Goal: Transaction & Acquisition: Book appointment/travel/reservation

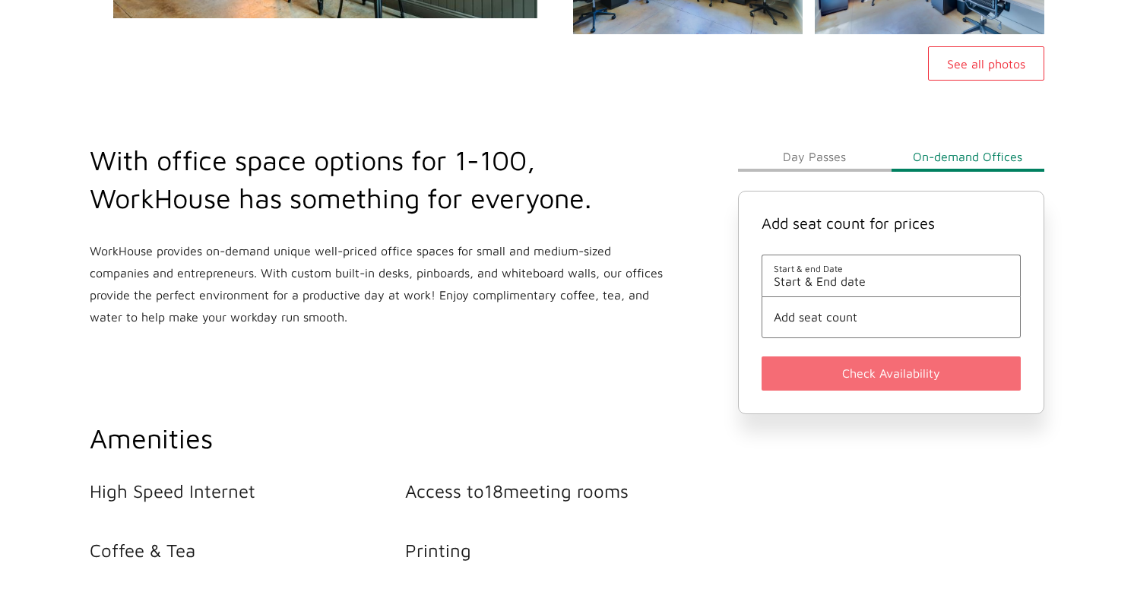
scroll to position [474, 0]
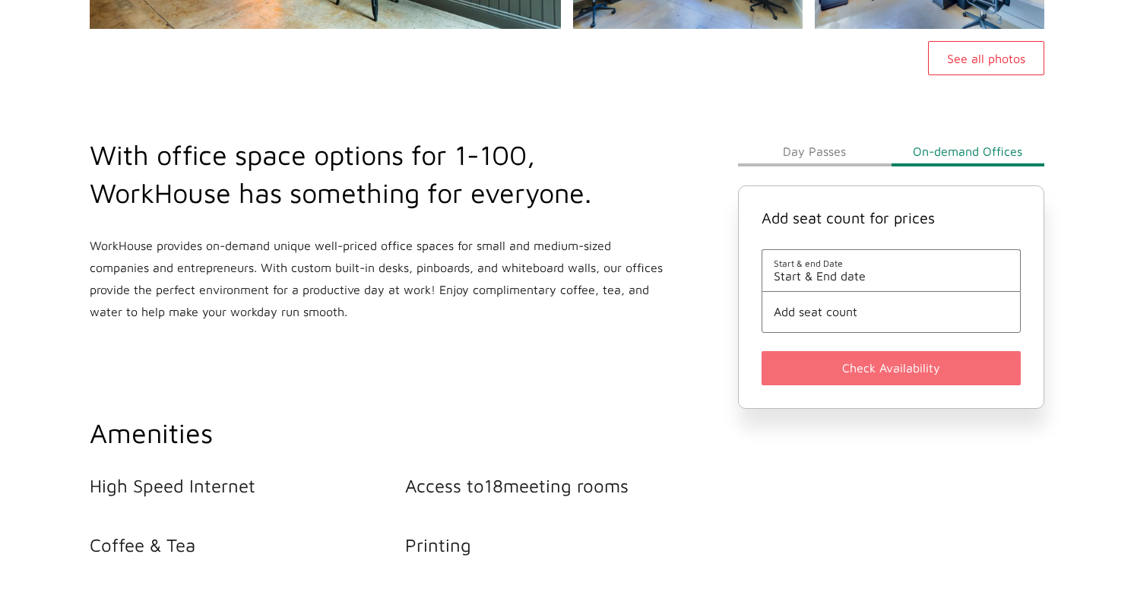
click at [790, 272] on span "Start & End date" at bounding box center [891, 276] width 235 height 14
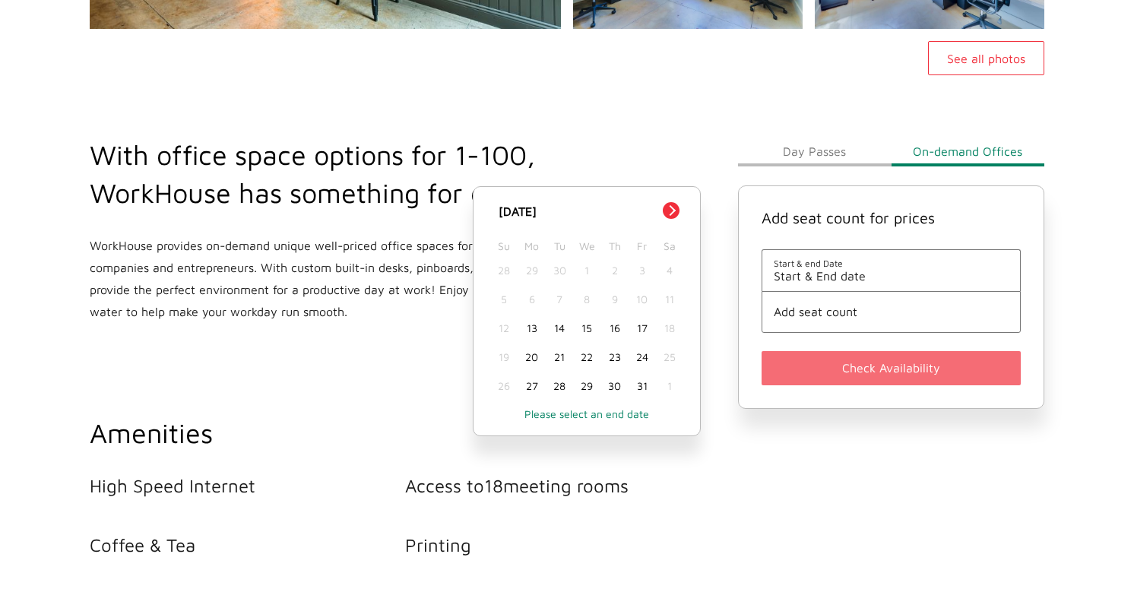
click at [530, 328] on div "13" at bounding box center [531, 328] width 27 height 29
click at [803, 315] on span "Add seat count" at bounding box center [891, 312] width 235 height 14
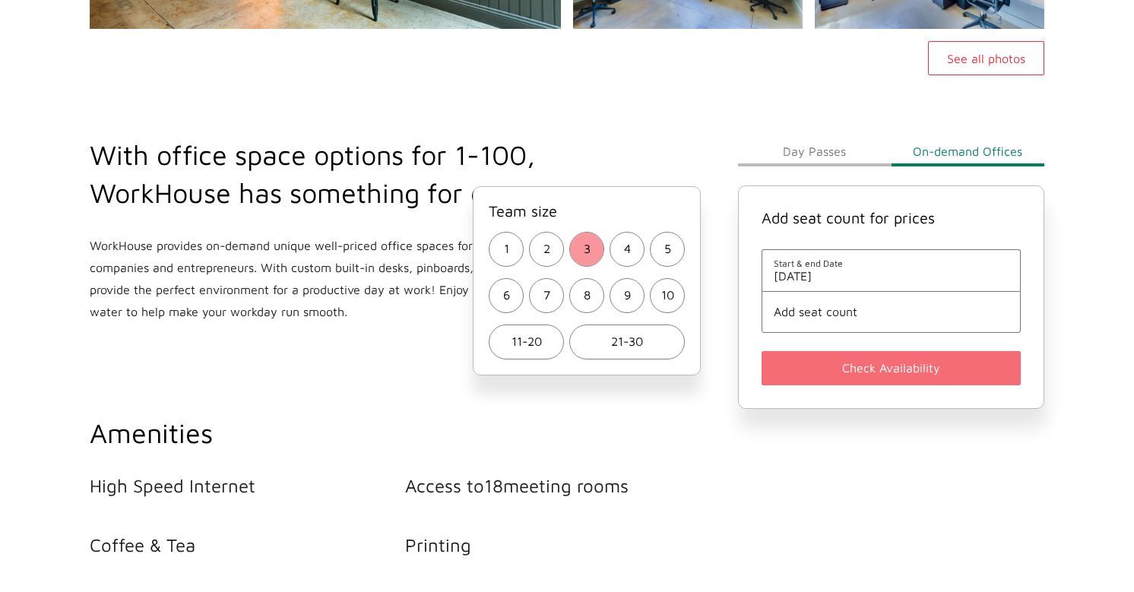
click at [591, 244] on button "3" at bounding box center [586, 249] width 35 height 35
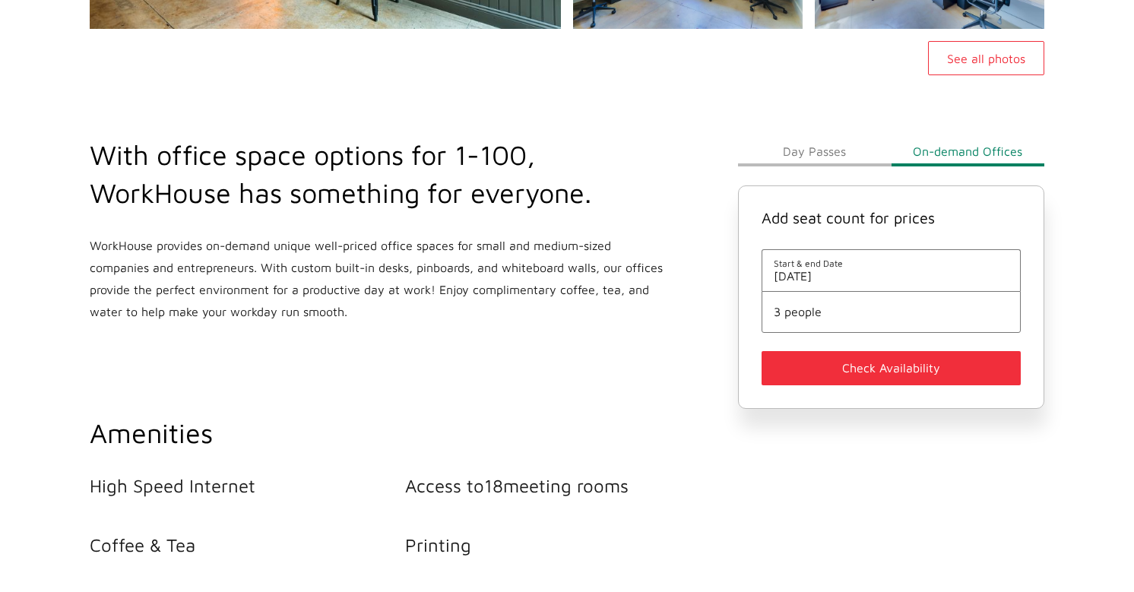
click at [810, 366] on button "Check Availability" at bounding box center [891, 368] width 259 height 34
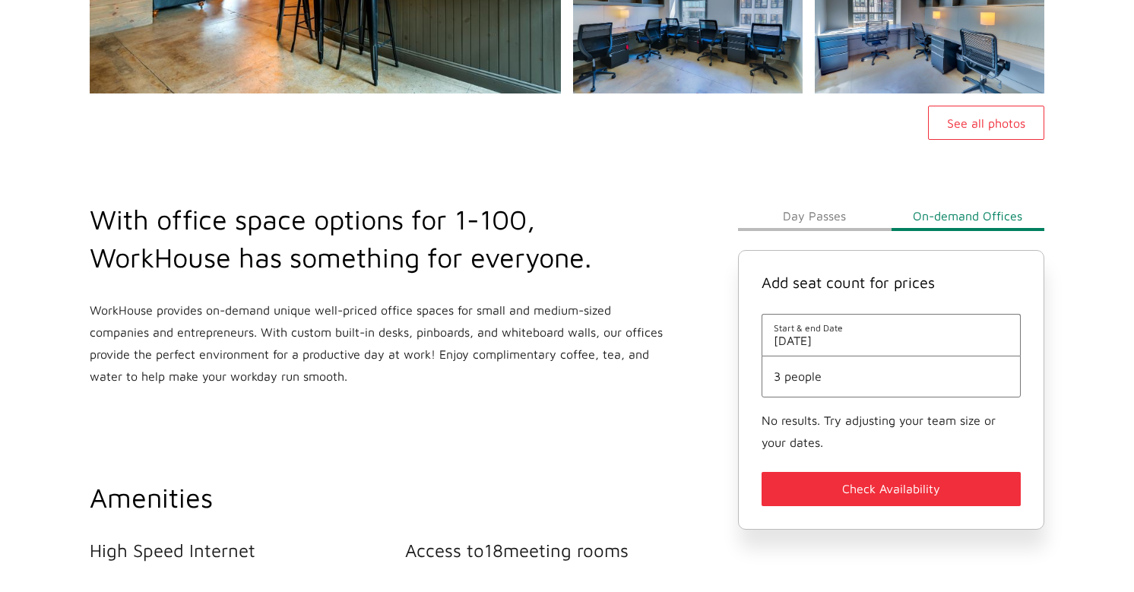
scroll to position [413, 0]
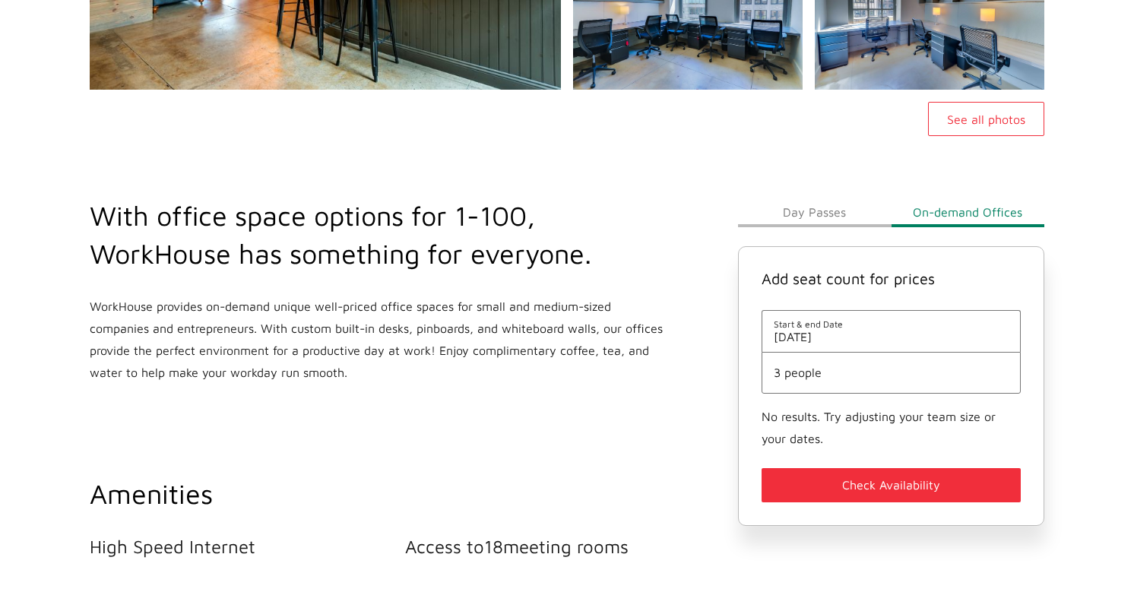
click at [836, 205] on button "Day Passes" at bounding box center [814, 212] width 153 height 30
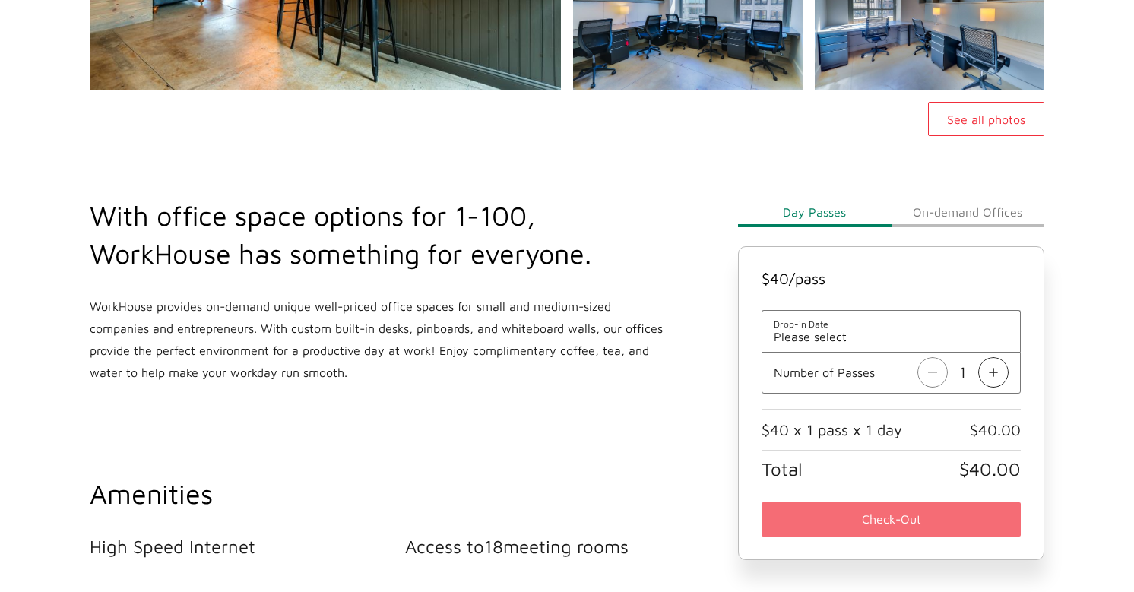
click at [994, 370] on img at bounding box center [993, 372] width 30 height 30
click at [833, 322] on span "Drop-in Date" at bounding box center [891, 323] width 235 height 11
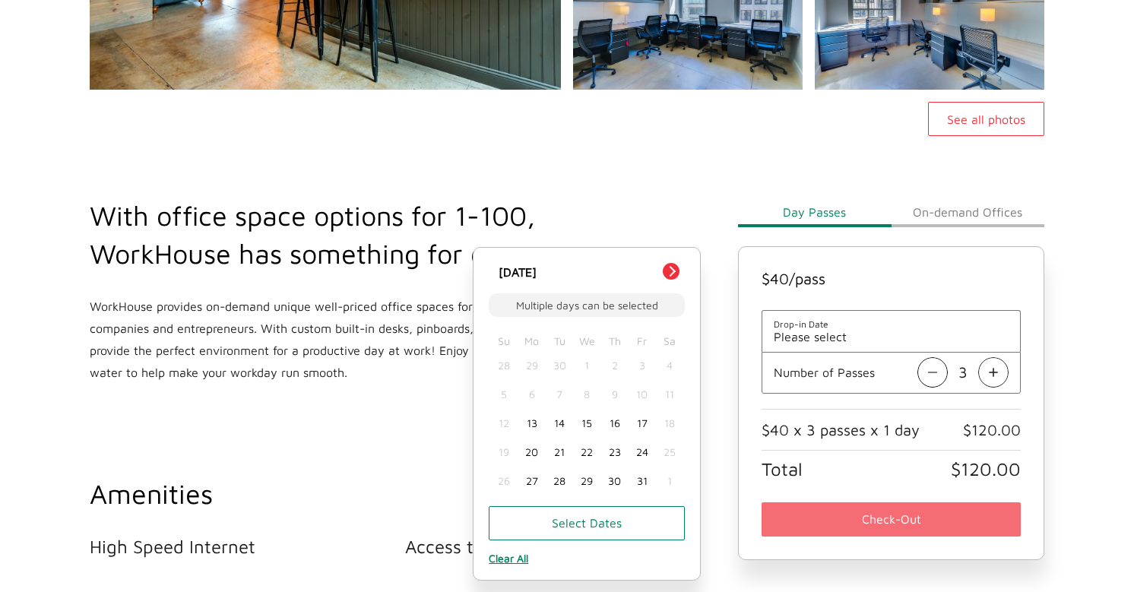
click at [535, 427] on div "13" at bounding box center [531, 423] width 27 height 29
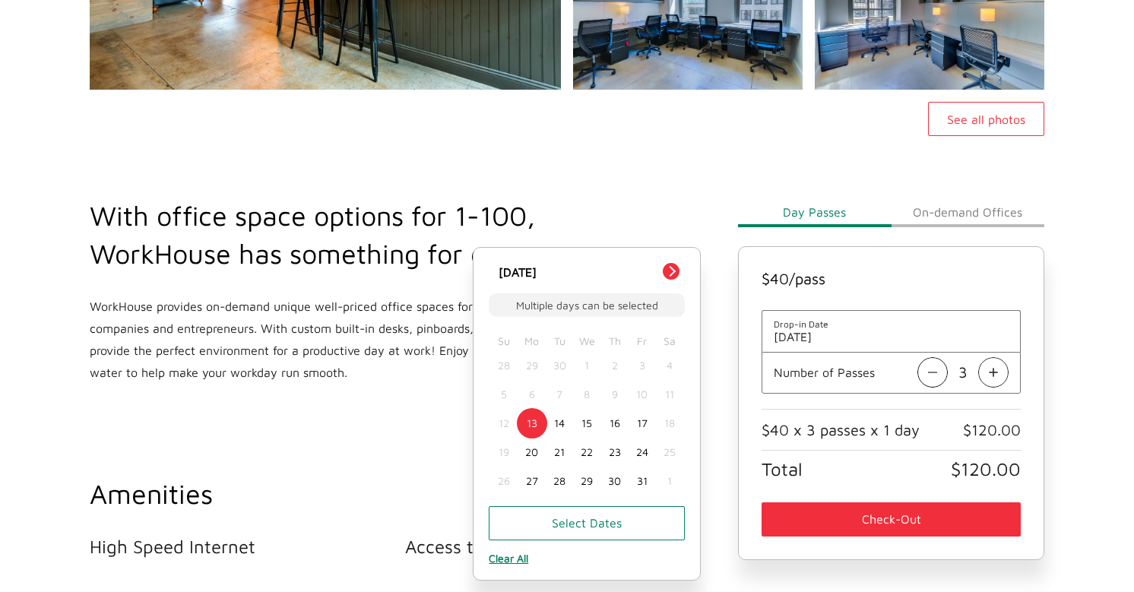
click at [882, 513] on button "Check-Out" at bounding box center [891, 519] width 259 height 34
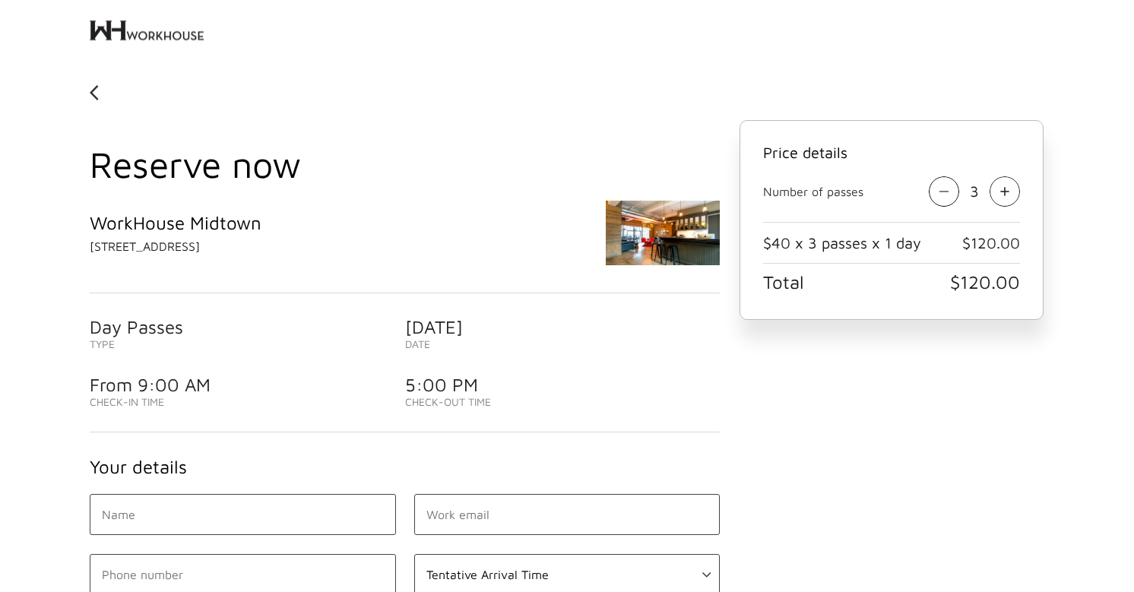
click at [94, 90] on img at bounding box center [94, 93] width 9 height 24
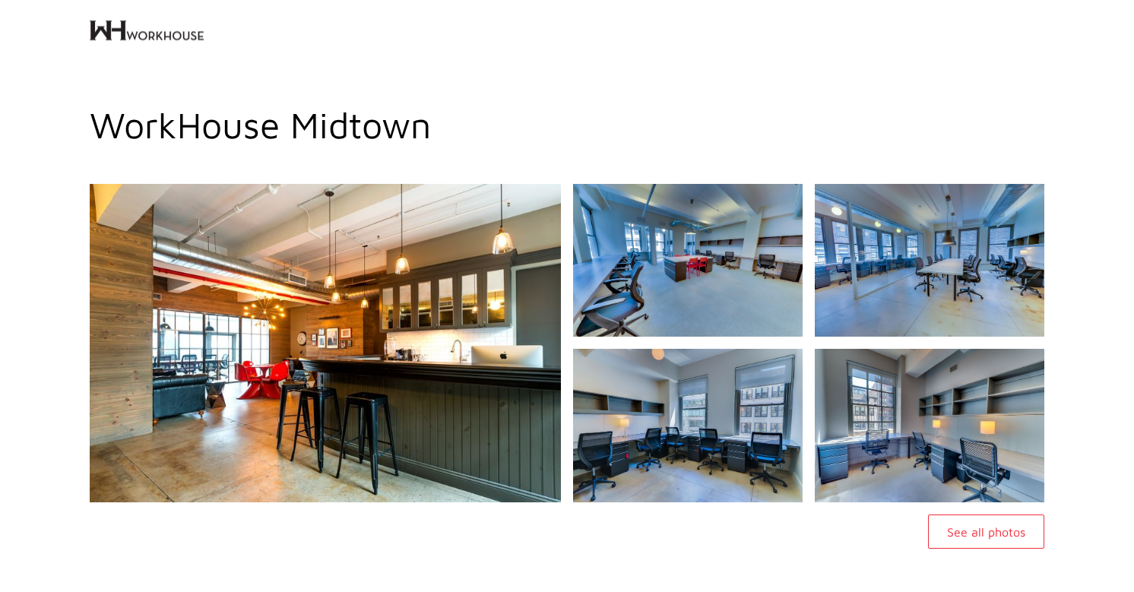
click at [125, 27] on img at bounding box center [147, 30] width 114 height 61
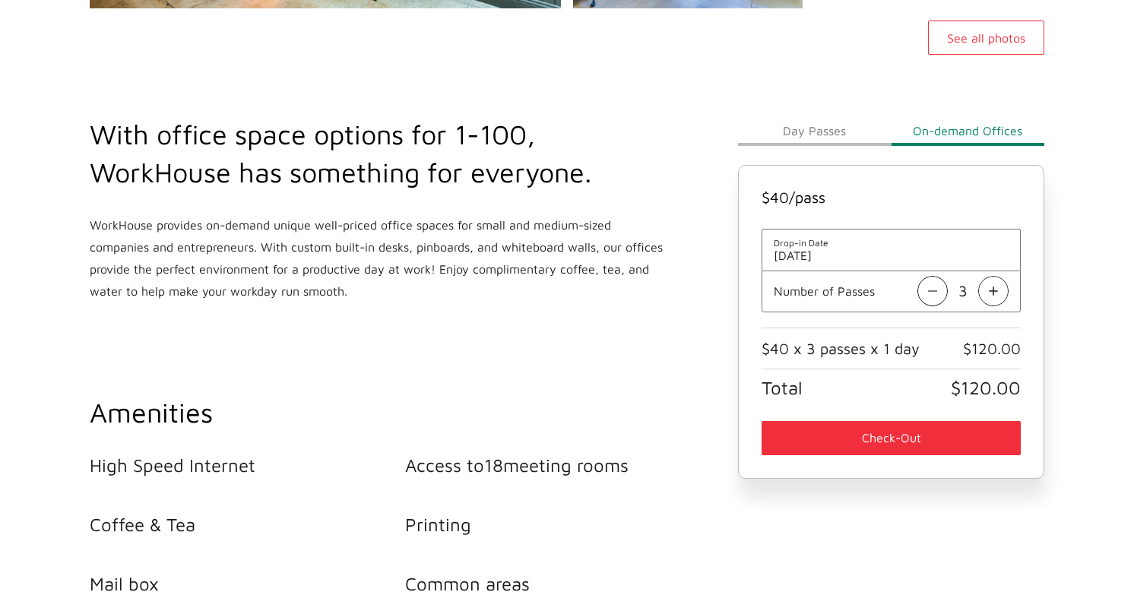
scroll to position [486, 0]
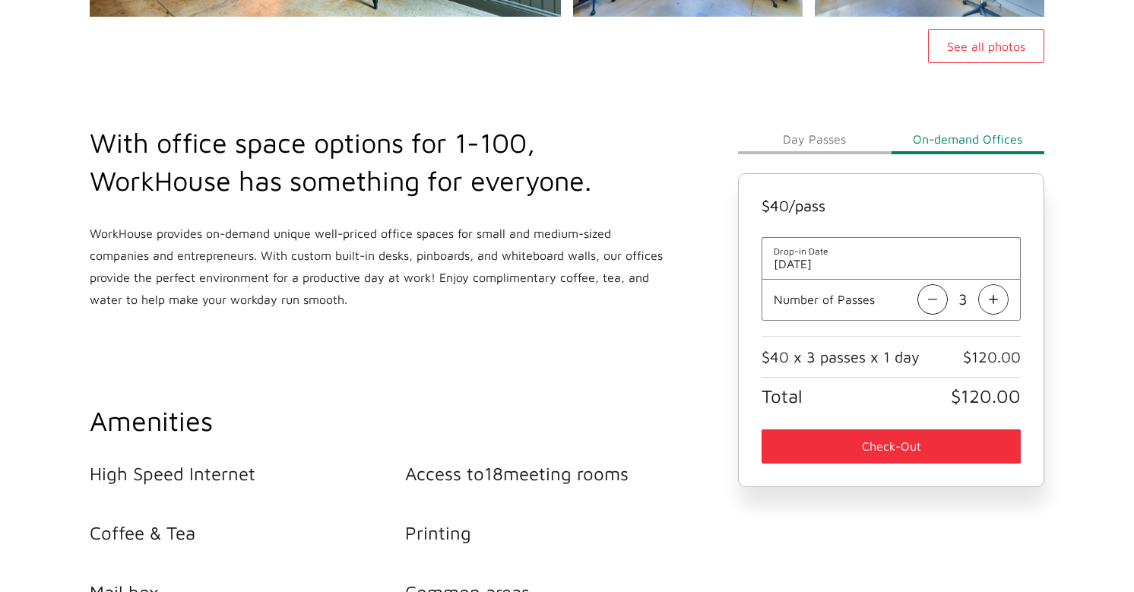
click at [842, 135] on button "Day Passes" at bounding box center [814, 139] width 153 height 30
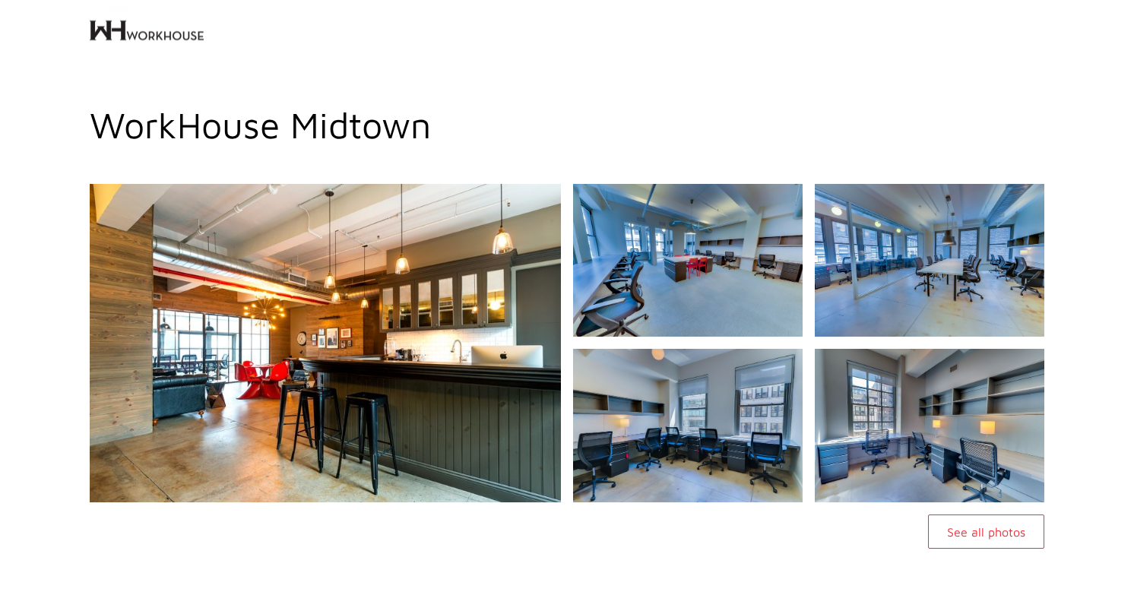
click at [134, 27] on img at bounding box center [147, 30] width 114 height 61
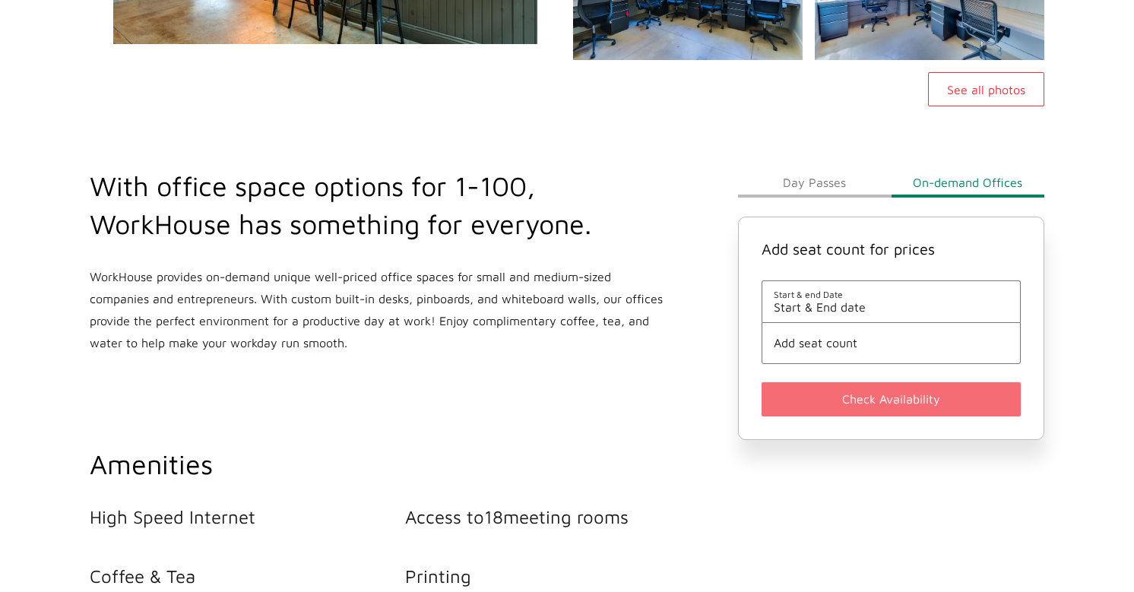
scroll to position [447, 0]
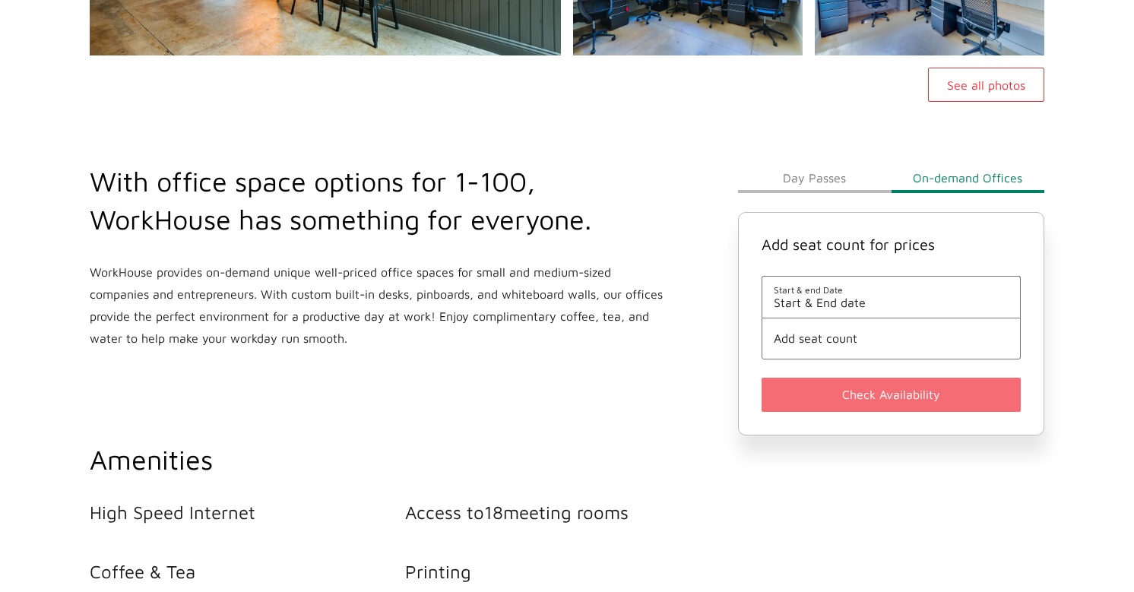
click at [800, 290] on span "Start & end Date" at bounding box center [891, 289] width 235 height 11
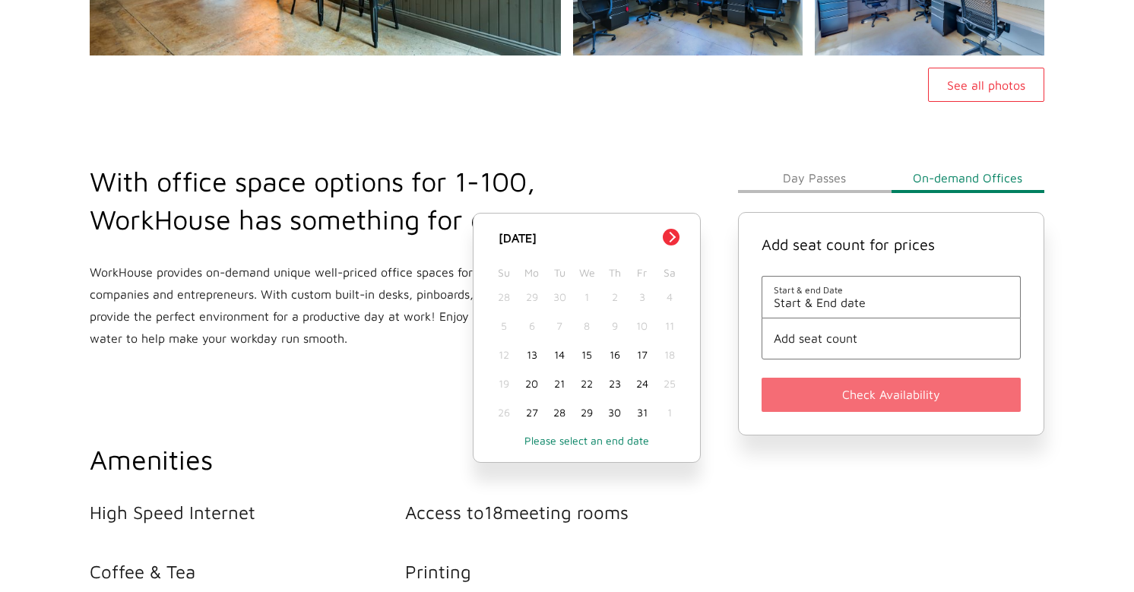
click at [528, 357] on div "13" at bounding box center [531, 355] width 27 height 29
click at [832, 335] on span "Add seat count" at bounding box center [891, 338] width 235 height 14
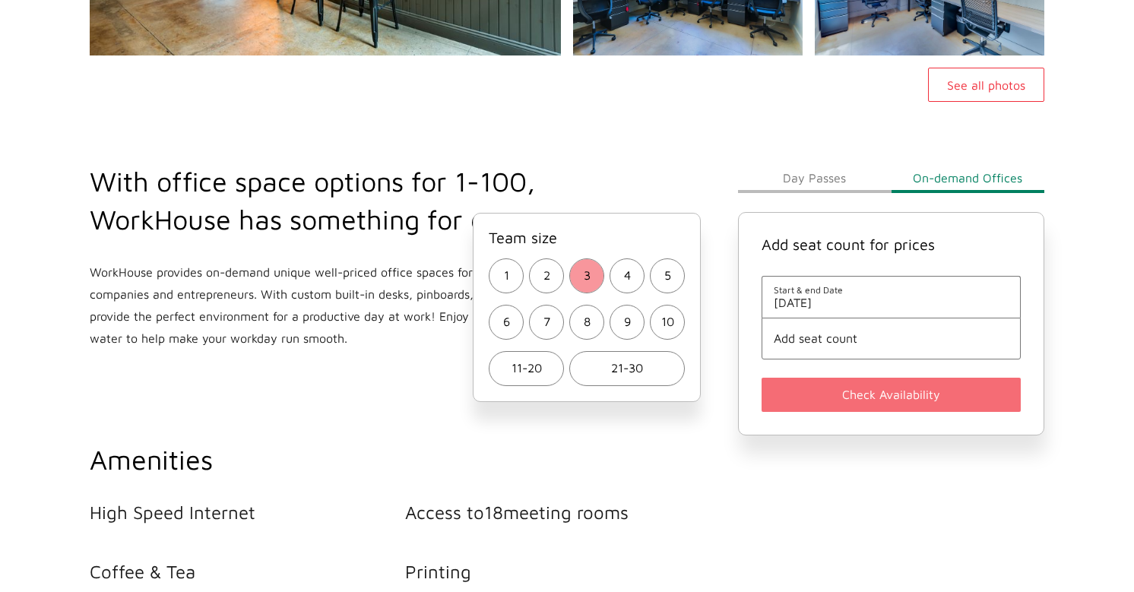
click at [587, 268] on span "3" at bounding box center [587, 276] width 7 height 22
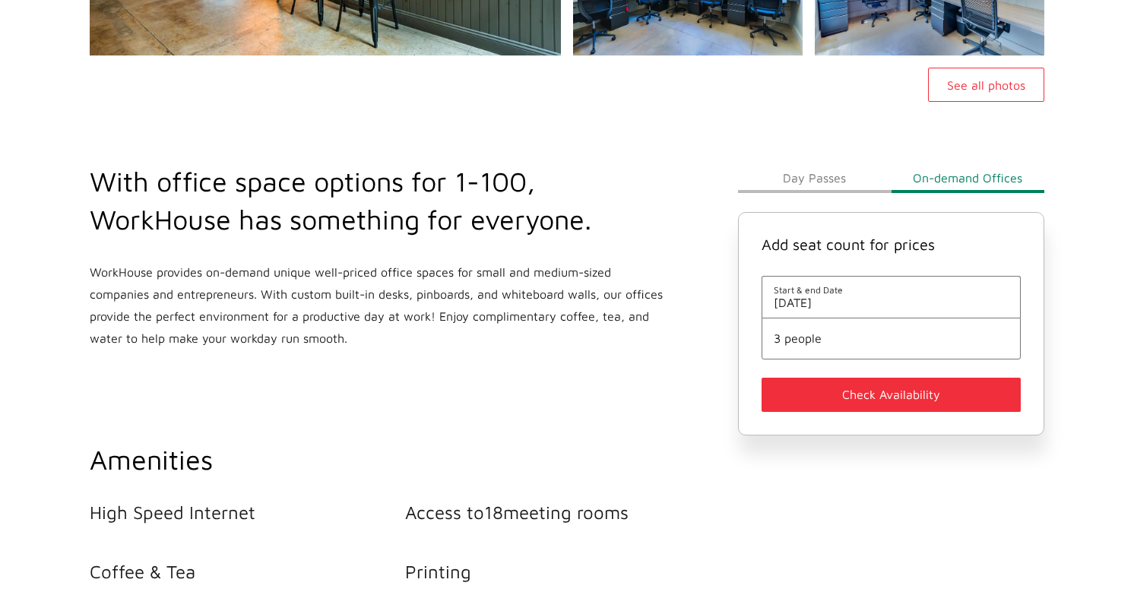
click at [841, 397] on button "Check Availability" at bounding box center [891, 395] width 259 height 34
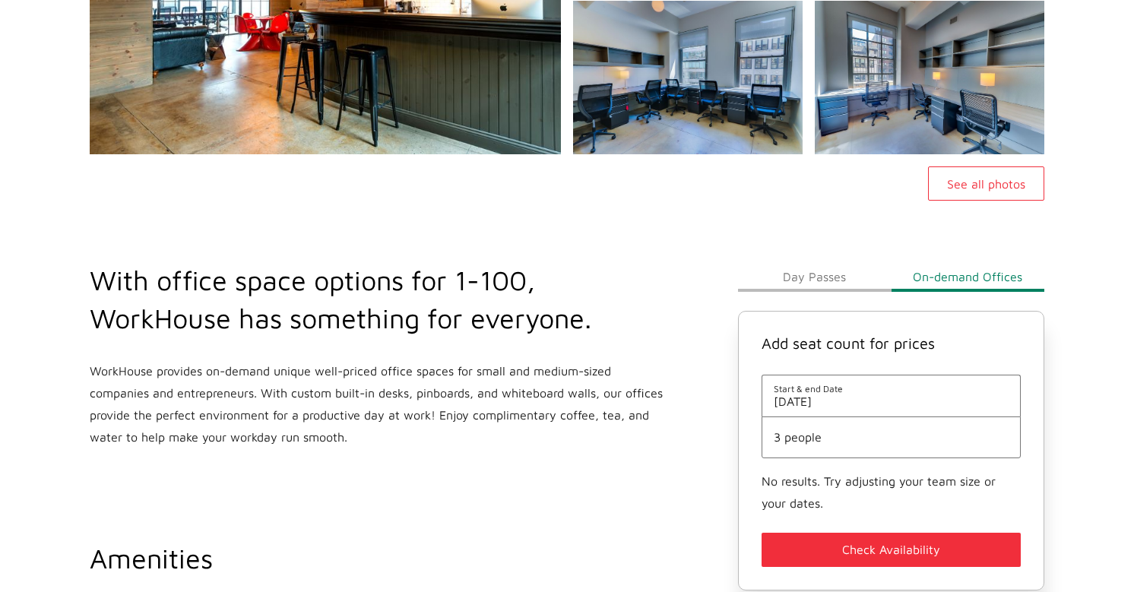
scroll to position [0, 0]
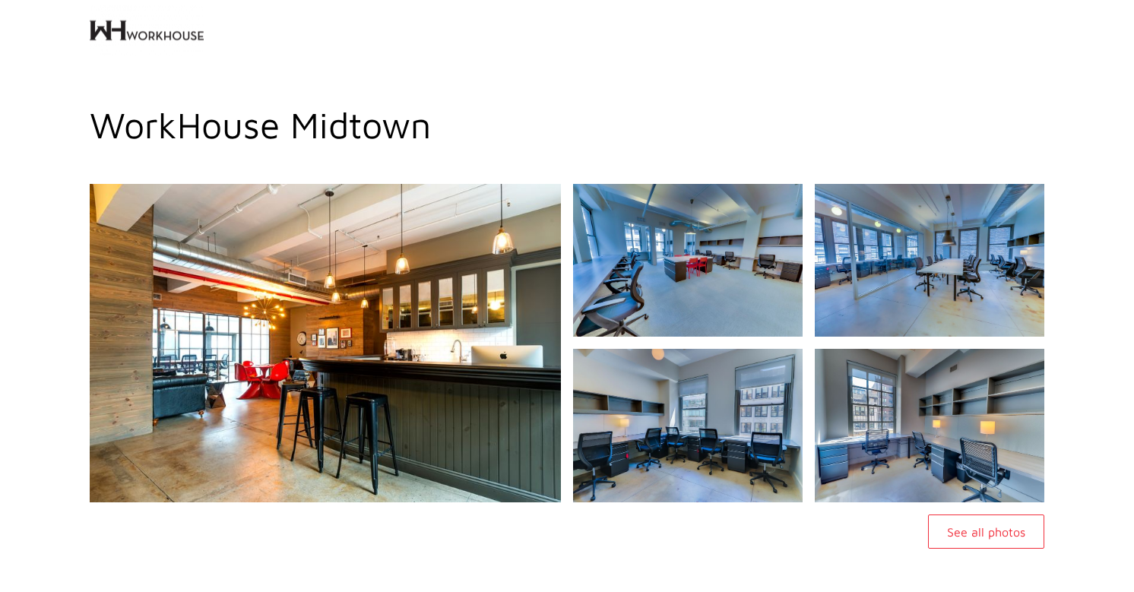
click at [102, 30] on img at bounding box center [147, 30] width 114 height 61
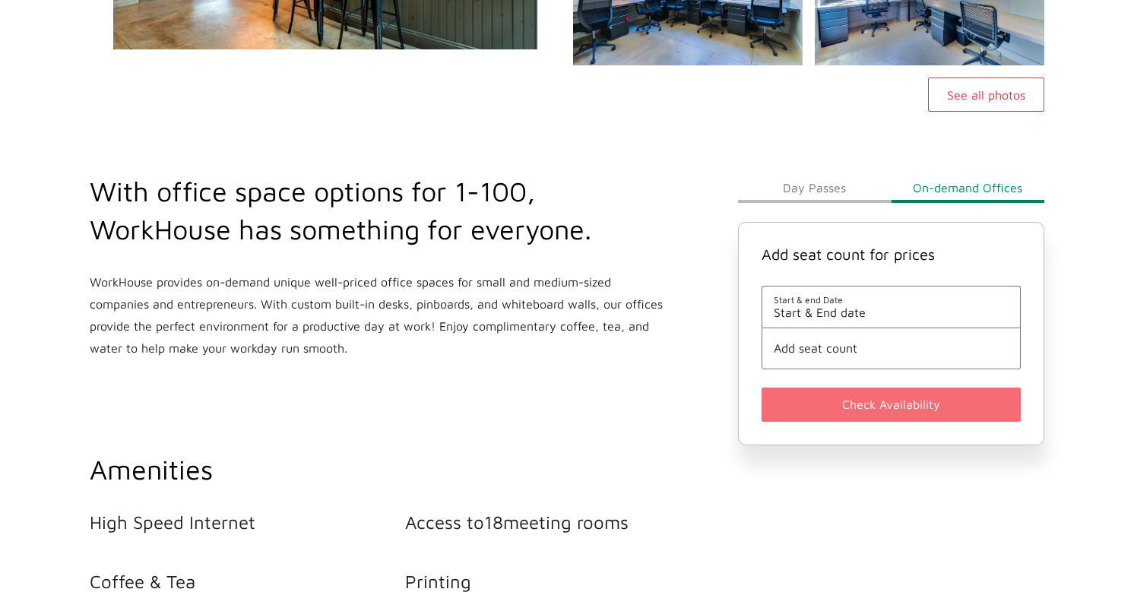
scroll to position [440, 0]
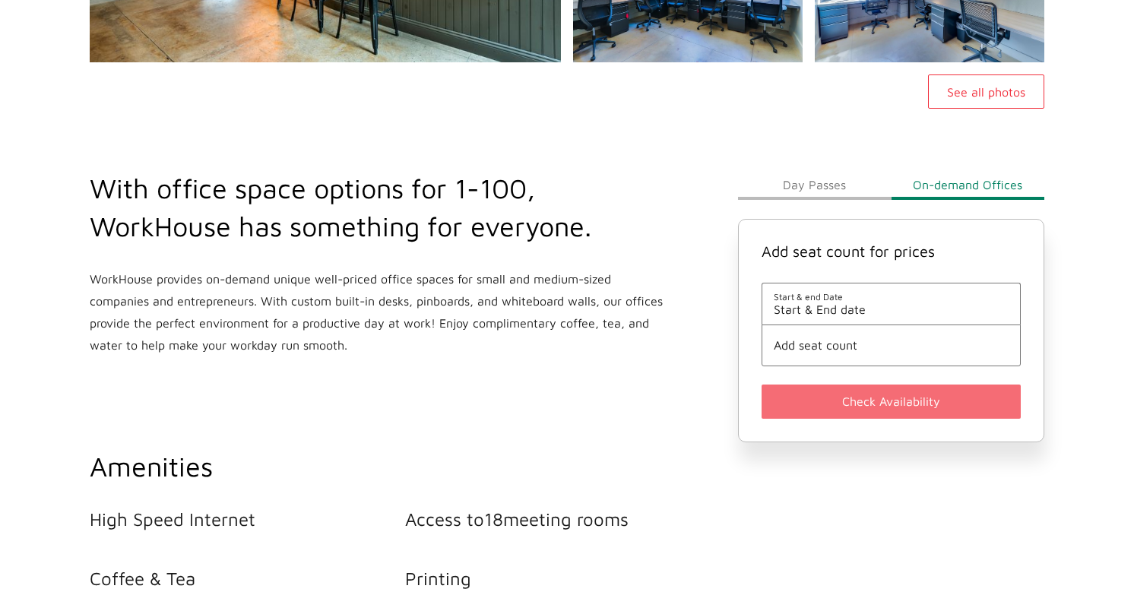
click at [833, 312] on span "Start & End date" at bounding box center [891, 310] width 235 height 14
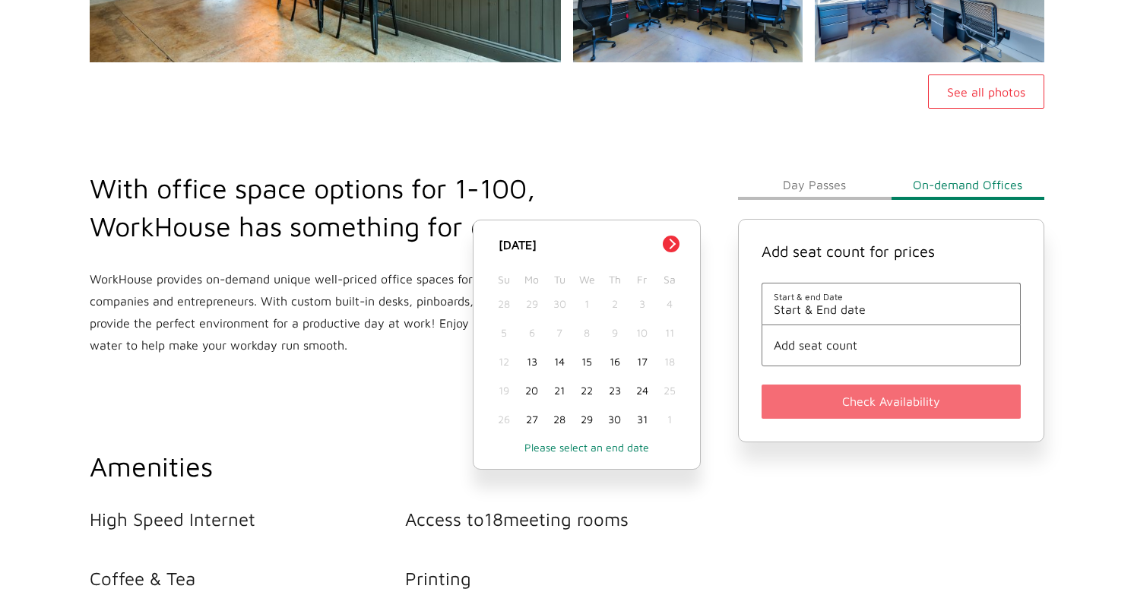
click at [534, 363] on div "13" at bounding box center [531, 361] width 27 height 29
click at [836, 338] on li "Add seat count" at bounding box center [891, 346] width 259 height 42
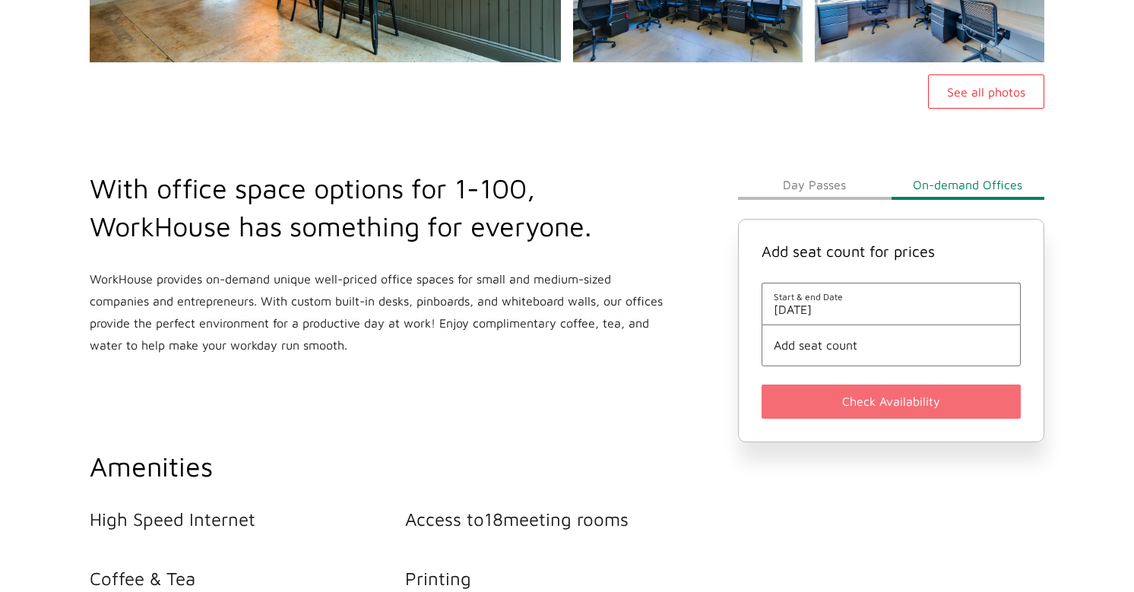
click at [836, 350] on span "Add seat count" at bounding box center [891, 345] width 235 height 14
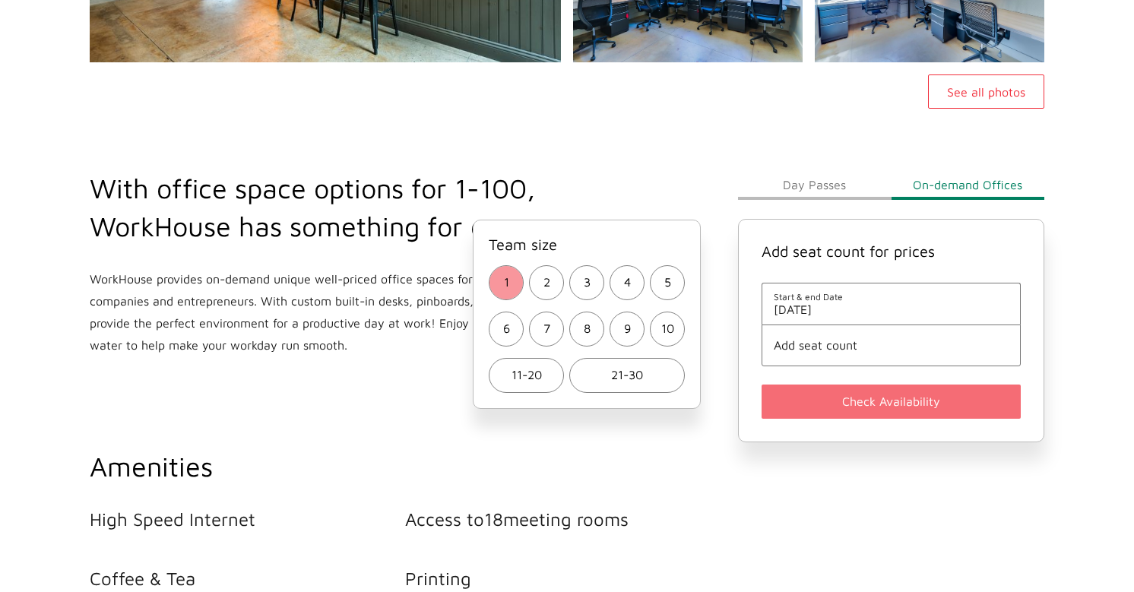
click at [496, 280] on button "1" at bounding box center [506, 282] width 35 height 35
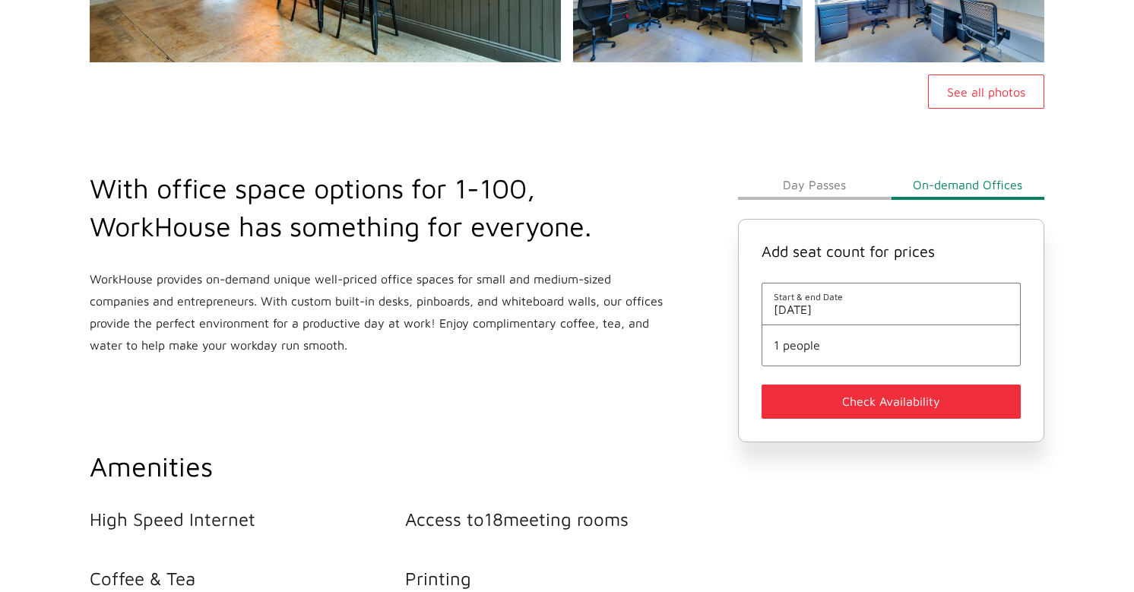
click at [860, 398] on button "Check Availability" at bounding box center [891, 402] width 259 height 34
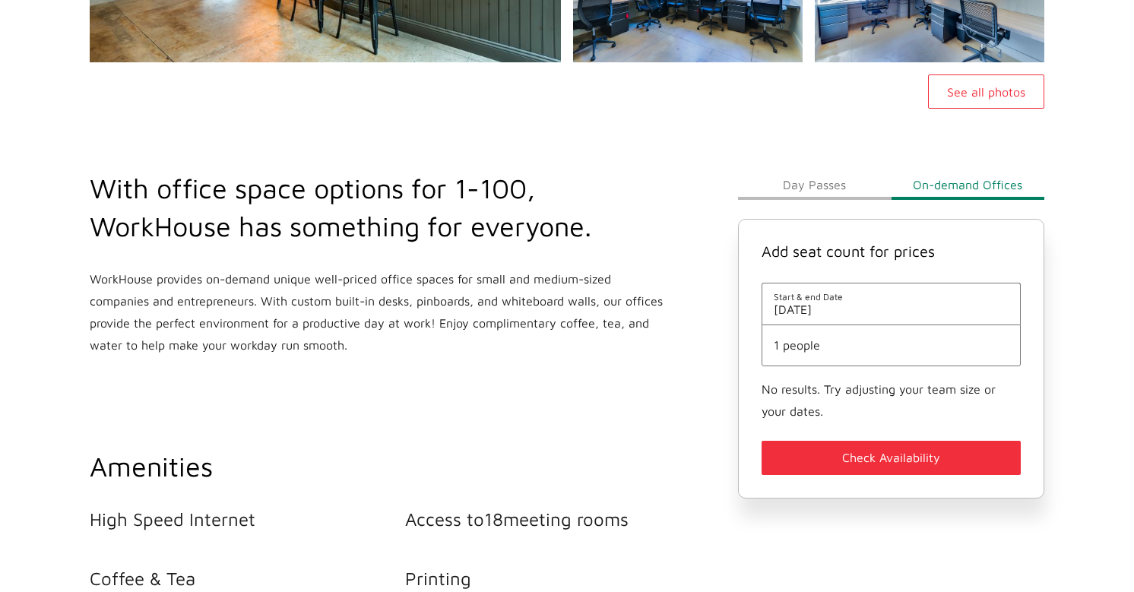
click at [832, 169] on button "Day Passes" at bounding box center [814, 184] width 153 height 30
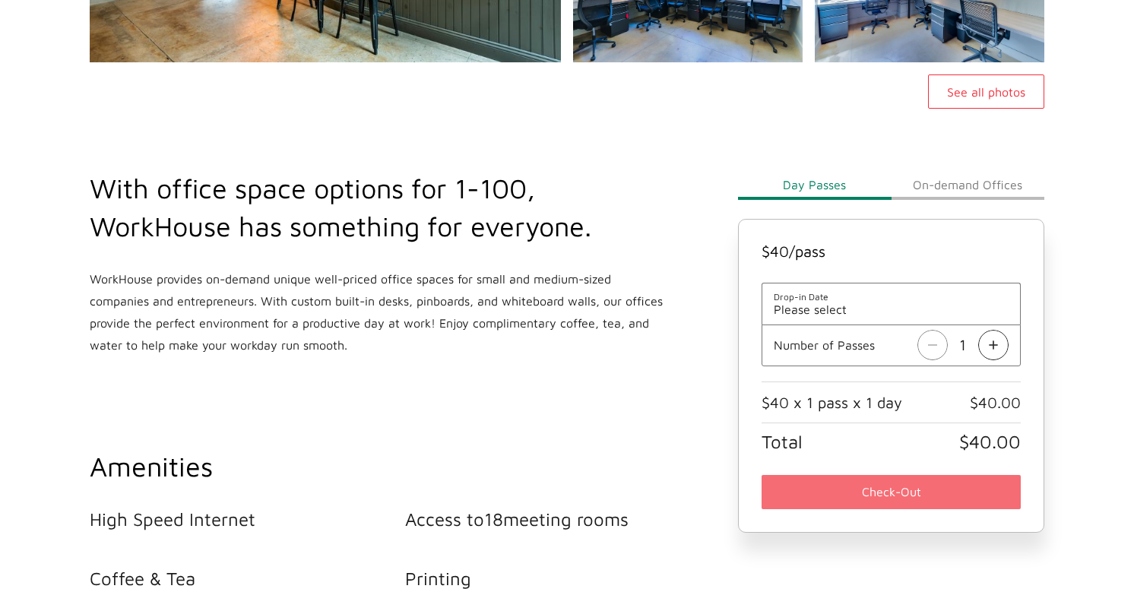
click at [894, 320] on li "Drop-in Date Please select" at bounding box center [891, 304] width 259 height 42
click at [882, 306] on span "Please select" at bounding box center [891, 310] width 235 height 14
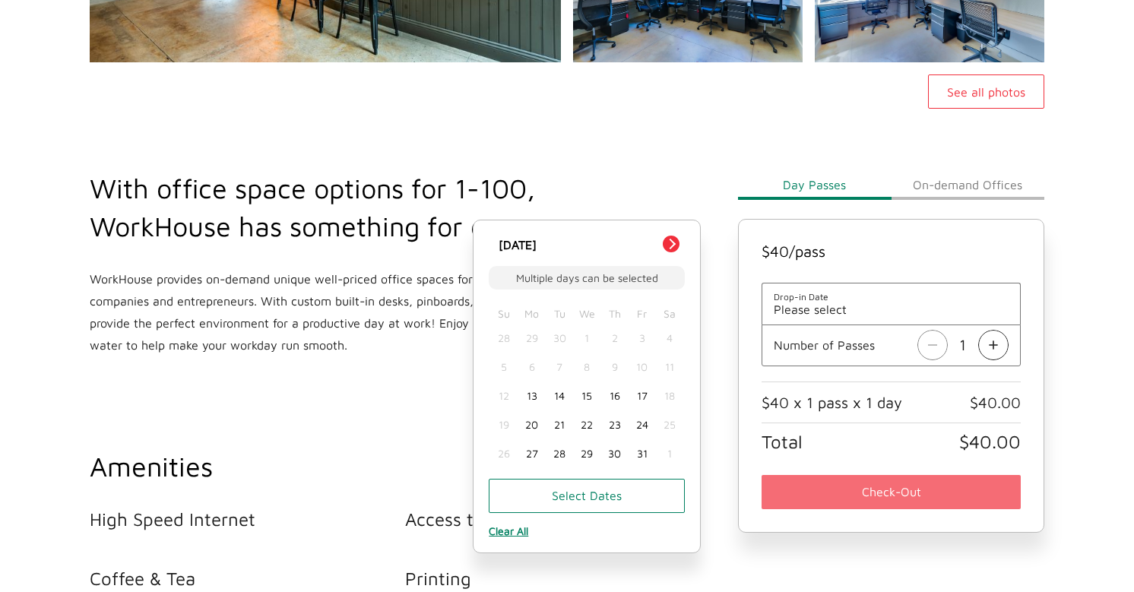
click at [537, 404] on div "13" at bounding box center [531, 396] width 27 height 29
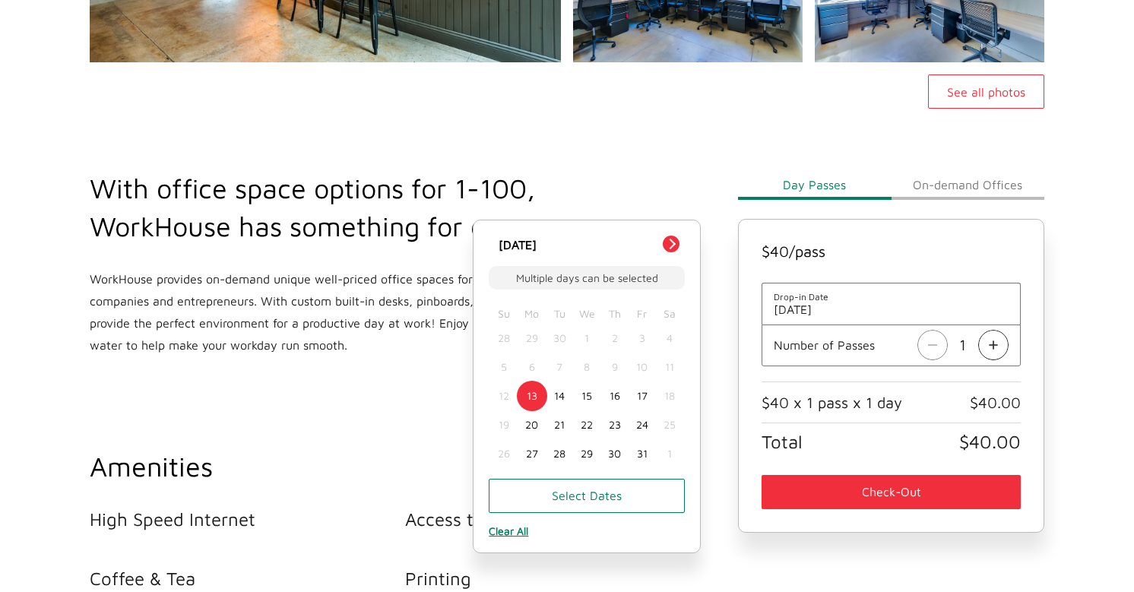
click at [842, 479] on button "Check-Out" at bounding box center [891, 492] width 259 height 34
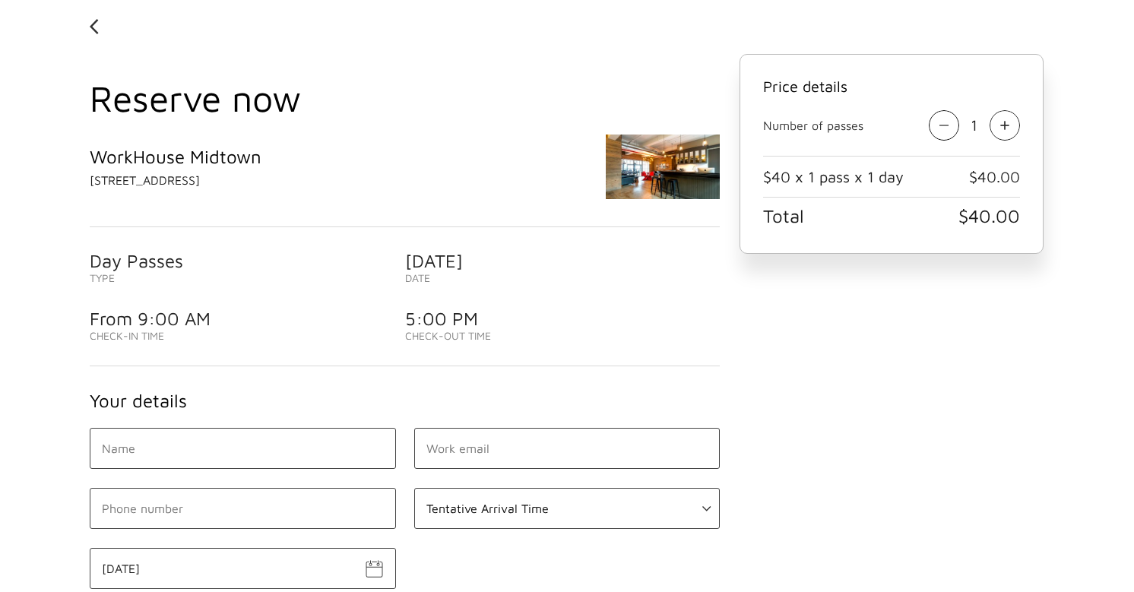
scroll to position [72, 0]
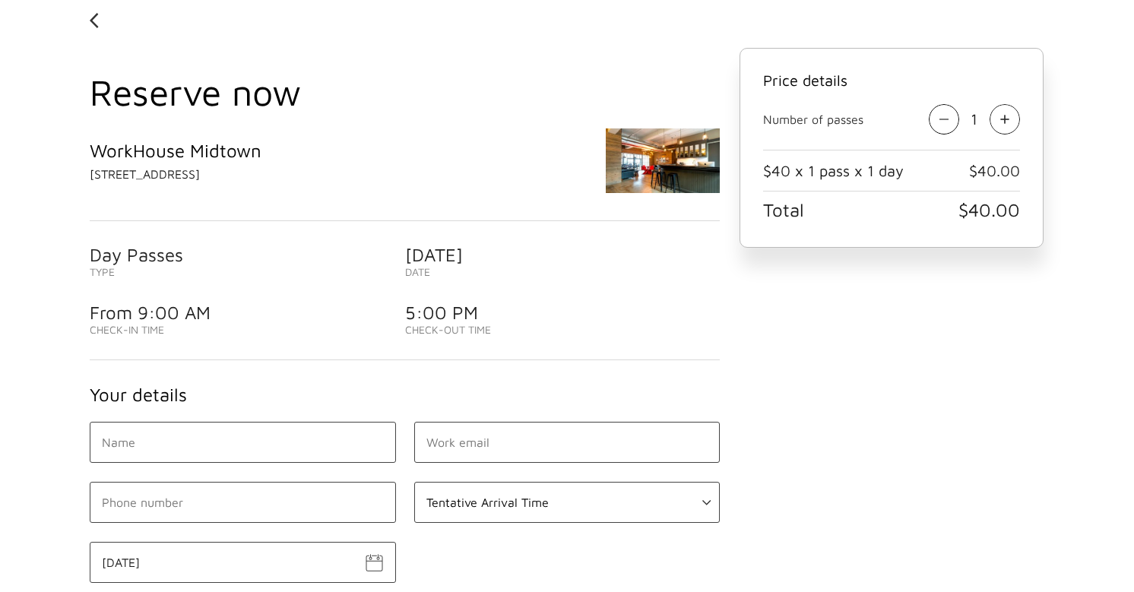
click at [1007, 115] on img at bounding box center [1005, 119] width 30 height 30
click at [841, 375] on div "Price details Number of passes 3 $40 x 3 passes x 1 day $120.00 Total $120.00" at bounding box center [891, 471] width 325 height 846
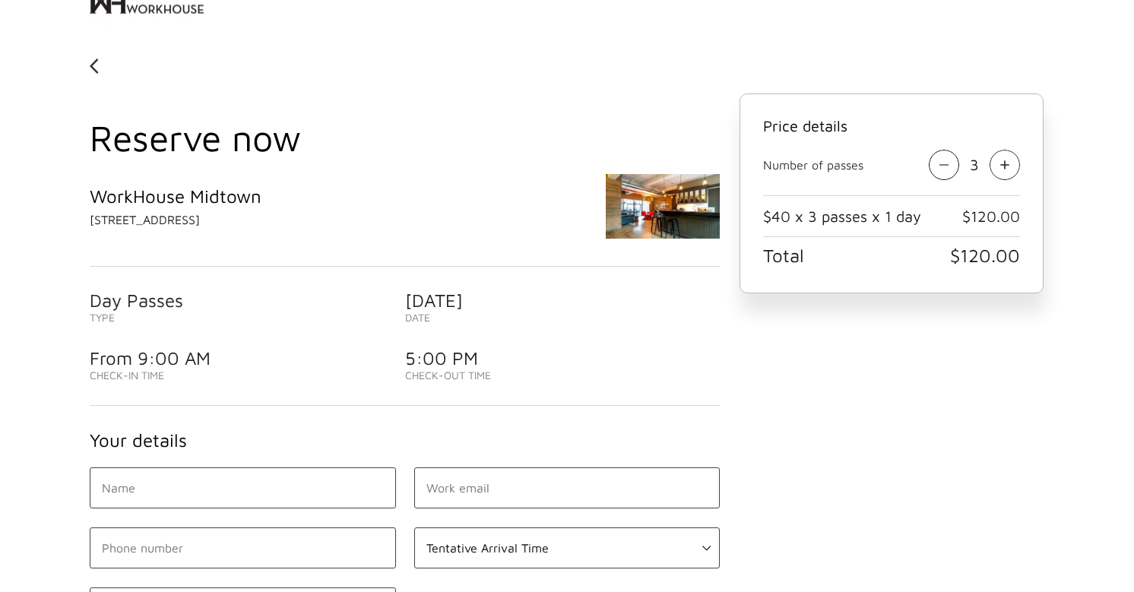
scroll to position [0, 0]
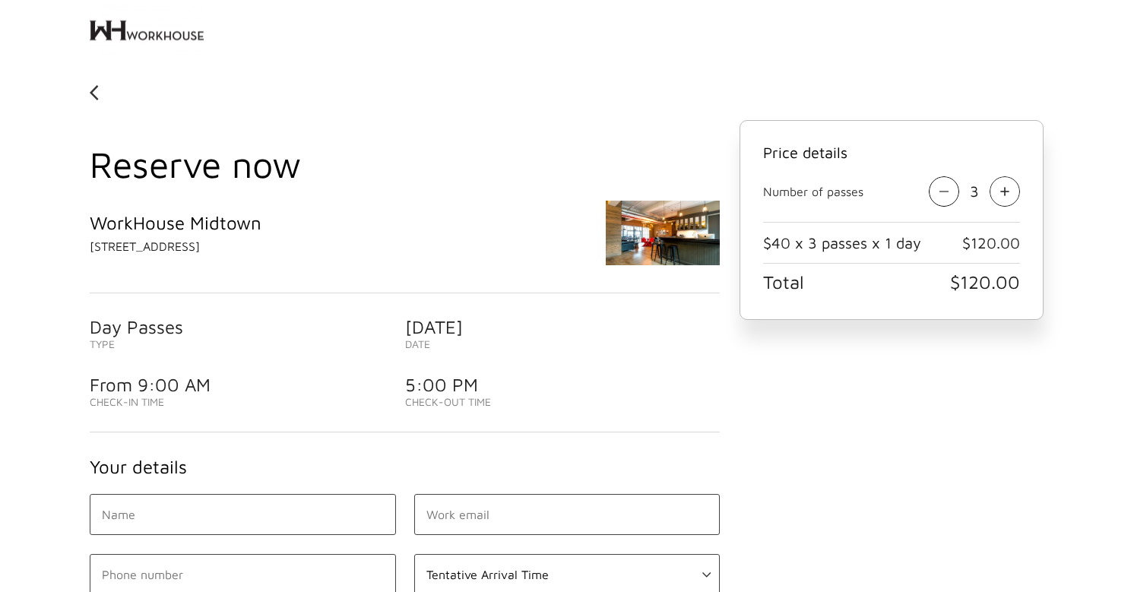
click at [651, 238] on img at bounding box center [663, 233] width 114 height 65
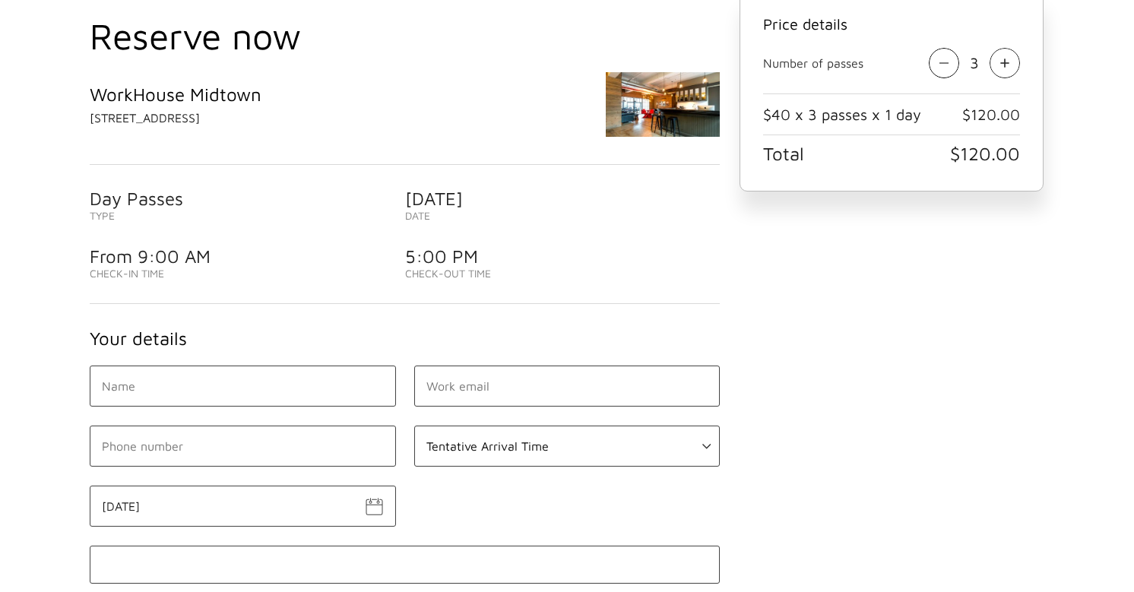
scroll to position [176, 0]
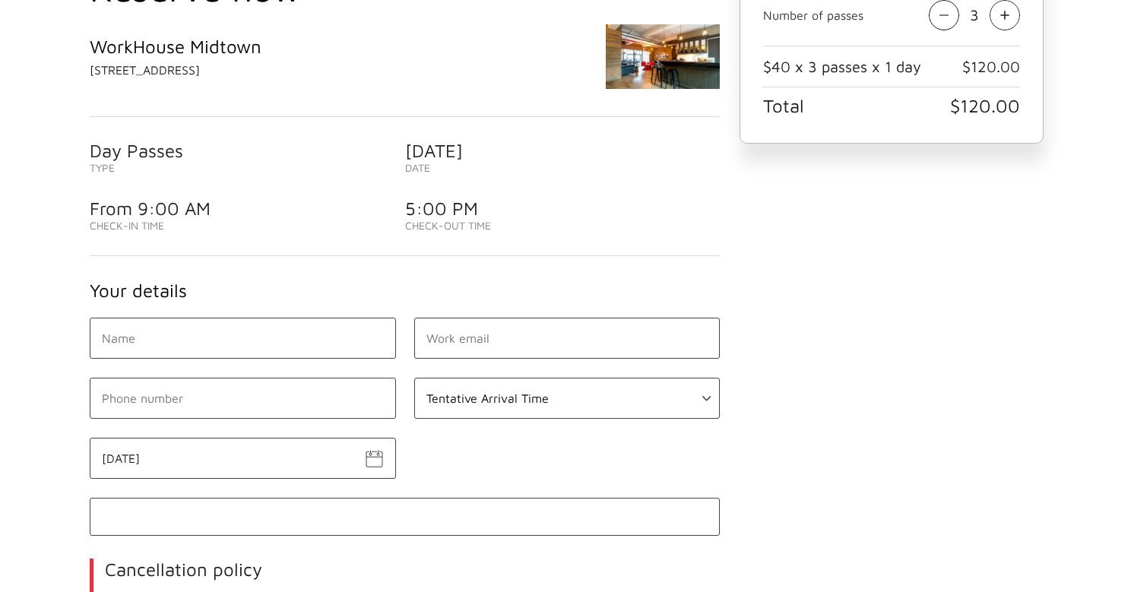
click at [288, 333] on input "text" at bounding box center [243, 338] width 306 height 41
type input "Sophie Jewsbury"
type input "sophie@krida.ai"
type input "917 382 4264"
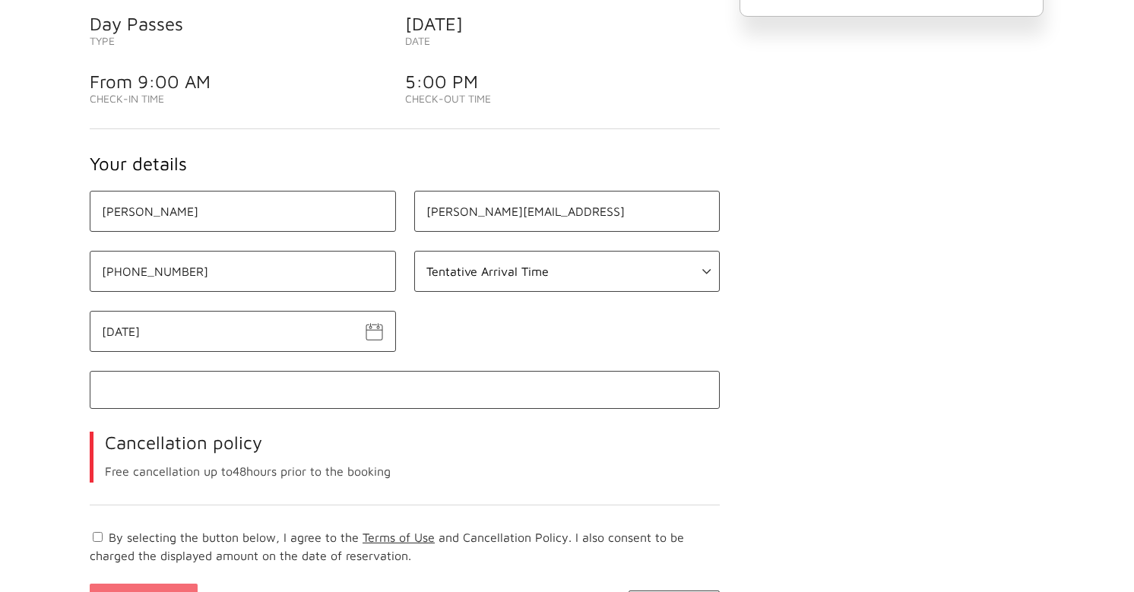
scroll to position [310, 0]
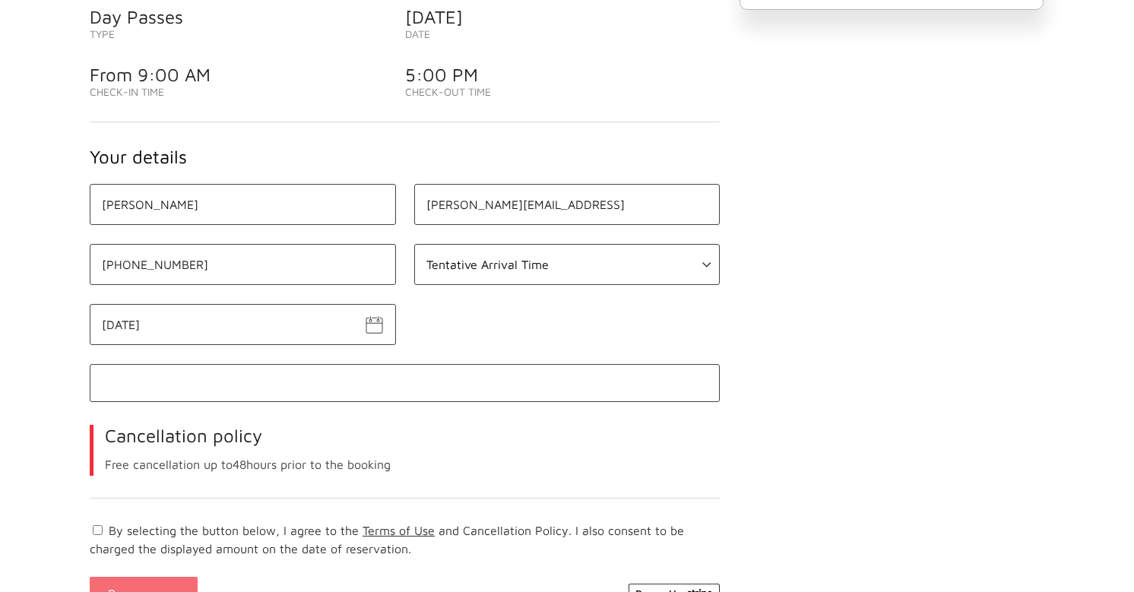
click at [522, 284] on select "Tentative Arrival Time 09:00 AM 09:30 AM 10:00 AM 10:30 AM 11:00 AM 11:30 AM 12…" at bounding box center [567, 264] width 306 height 41
select select "09:30 AM"
click at [414, 244] on select "Tentative Arrival Time 09:00 AM 09:30 AM 10:00 AM 10:30 AM 11:00 AM 11:30 AM 12…" at bounding box center [567, 264] width 306 height 41
click at [323, 337] on input "October 13" at bounding box center [243, 324] width 306 height 41
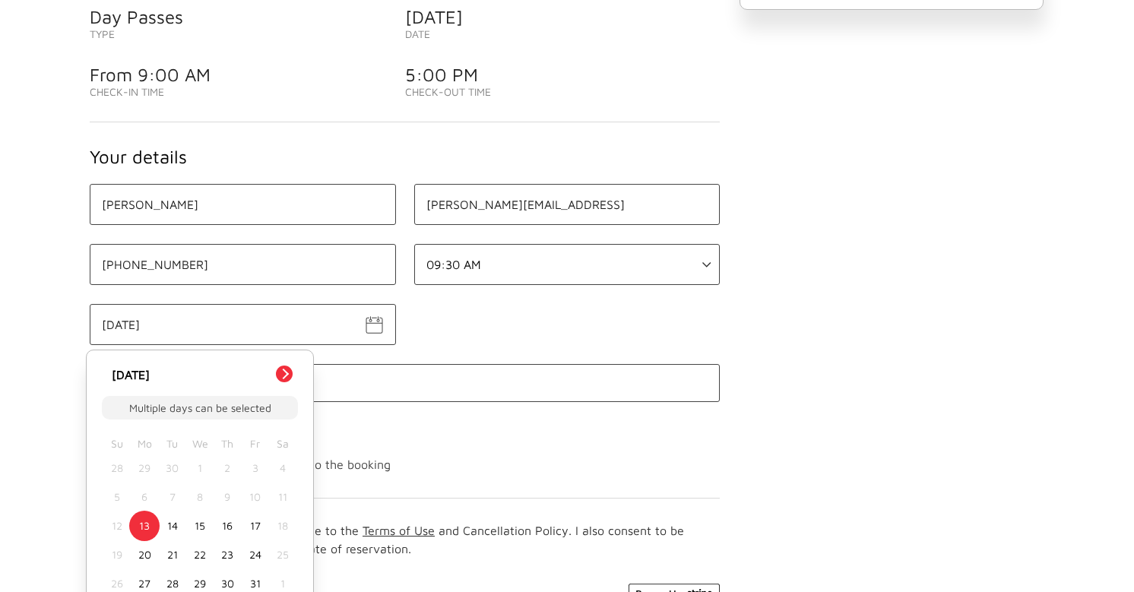
click at [438, 323] on div "Sophie Jewsbury sophie@krida.ai 917 382 4264 Tentative Arrival Time 09:00 AM 09…" at bounding box center [405, 411] width 648 height 454
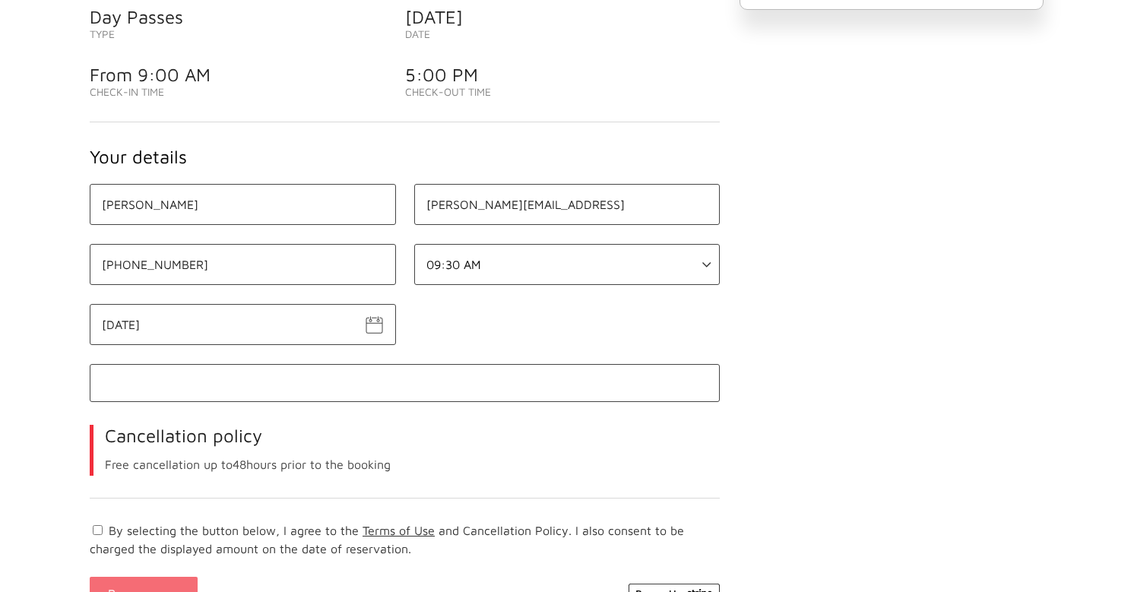
click at [344, 375] on iframe at bounding box center [405, 382] width 610 height 14
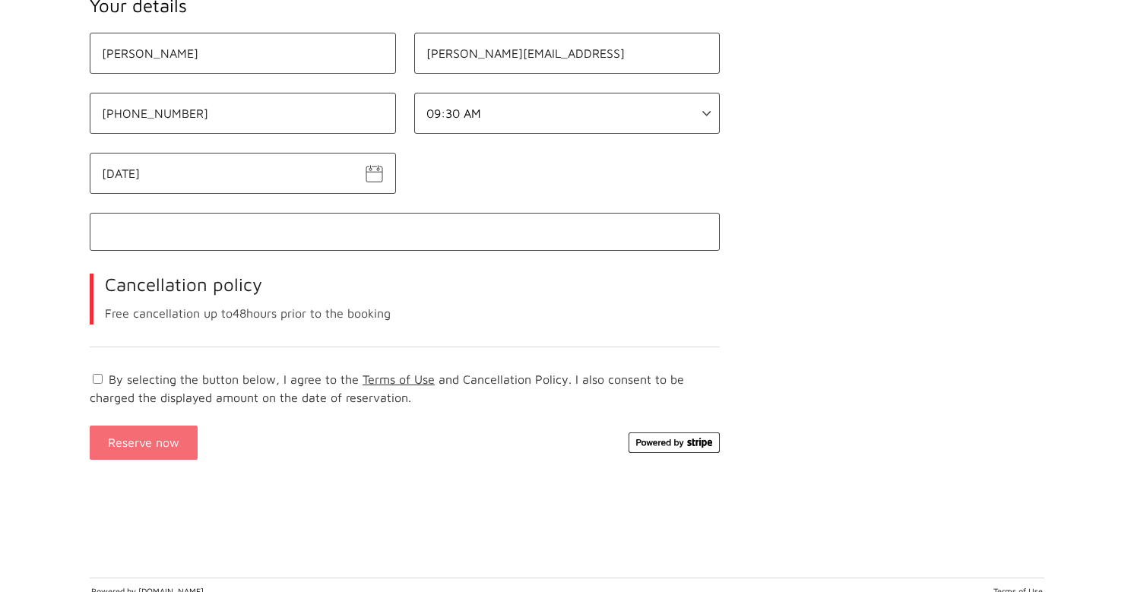
scroll to position [474, 0]
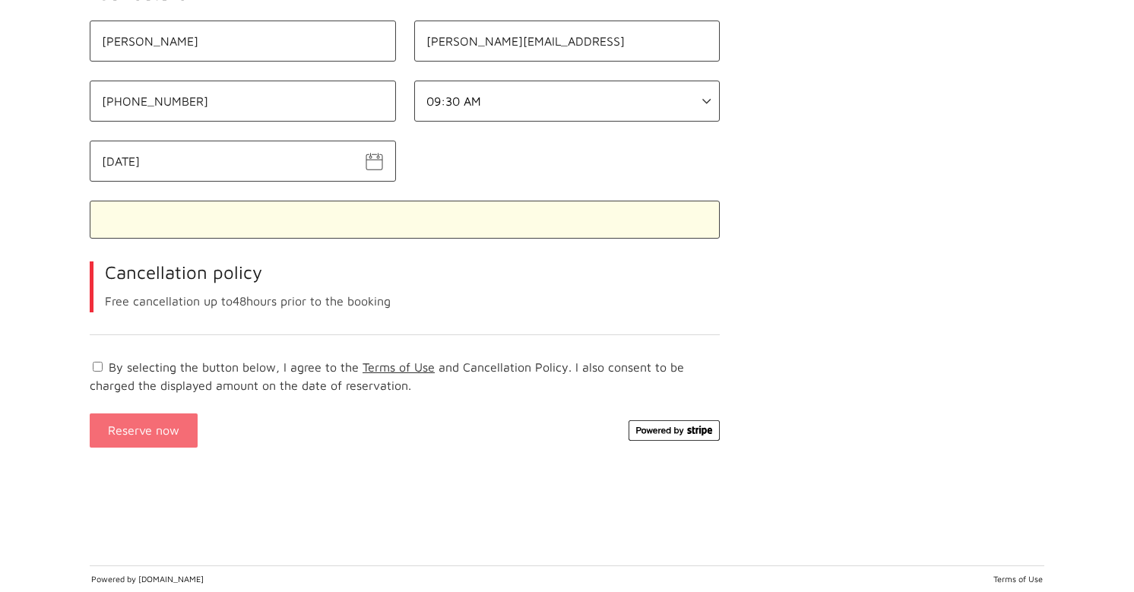
click at [237, 231] on div at bounding box center [405, 220] width 630 height 38
click at [97, 370] on input "By selecting the button below, I agree to the Terms of Use and Cancellation Pol…" at bounding box center [98, 367] width 10 height 10
checkbox input "true"
click at [261, 458] on div "Reserve now" at bounding box center [405, 443] width 630 height 61
